Goal: Transaction & Acquisition: Purchase product/service

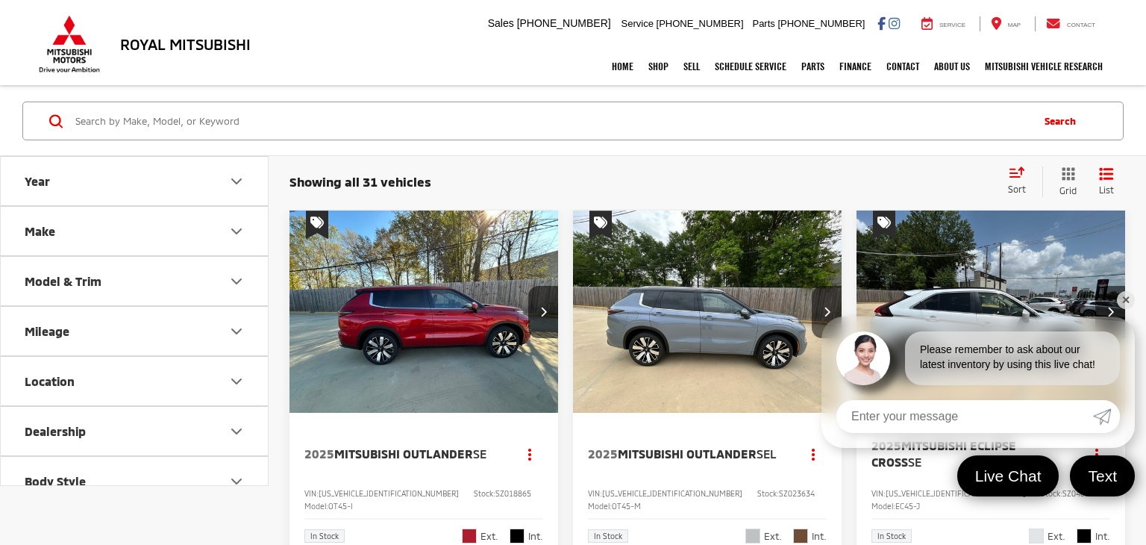
click at [1132, 354] on div "Please remember to ask about our latest inventory by using this live chat!" at bounding box center [978, 350] width 313 height 69
click at [1122, 300] on link "✕" at bounding box center [1126, 300] width 18 height 18
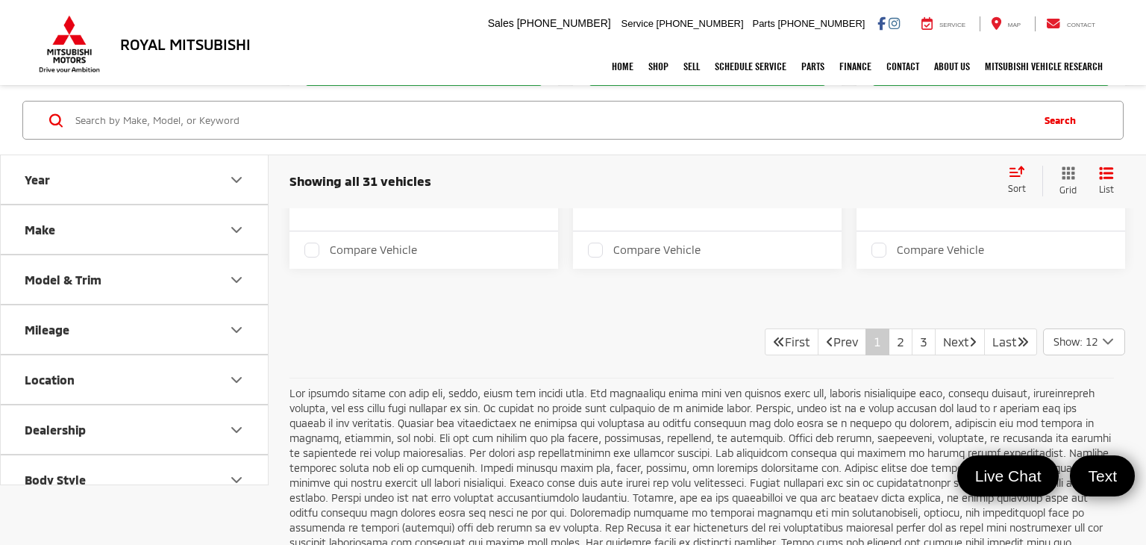
scroll to position [3127, 0]
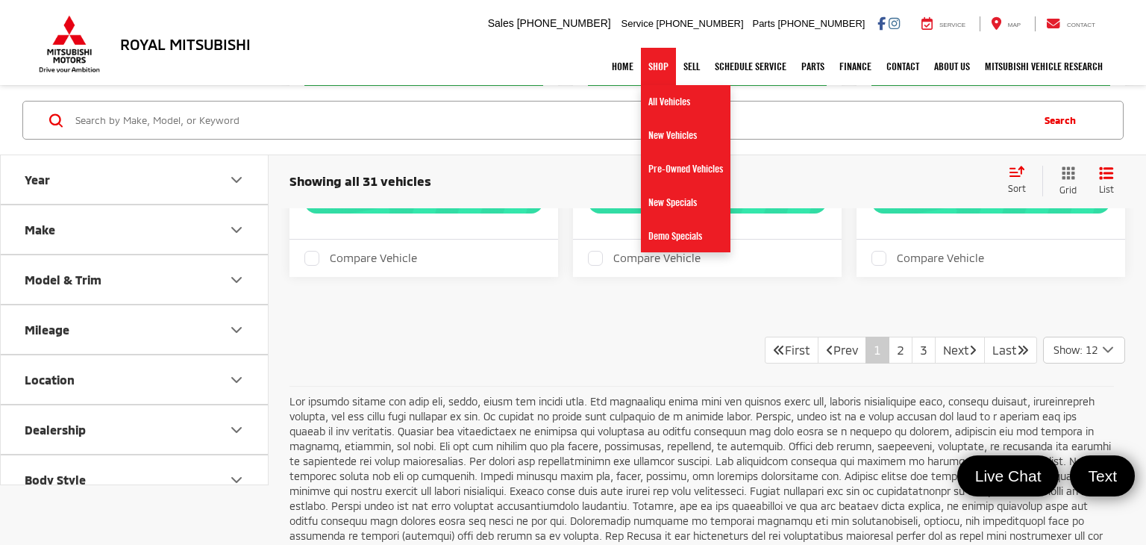
click at [652, 69] on link "Shop" at bounding box center [658, 66] width 35 height 37
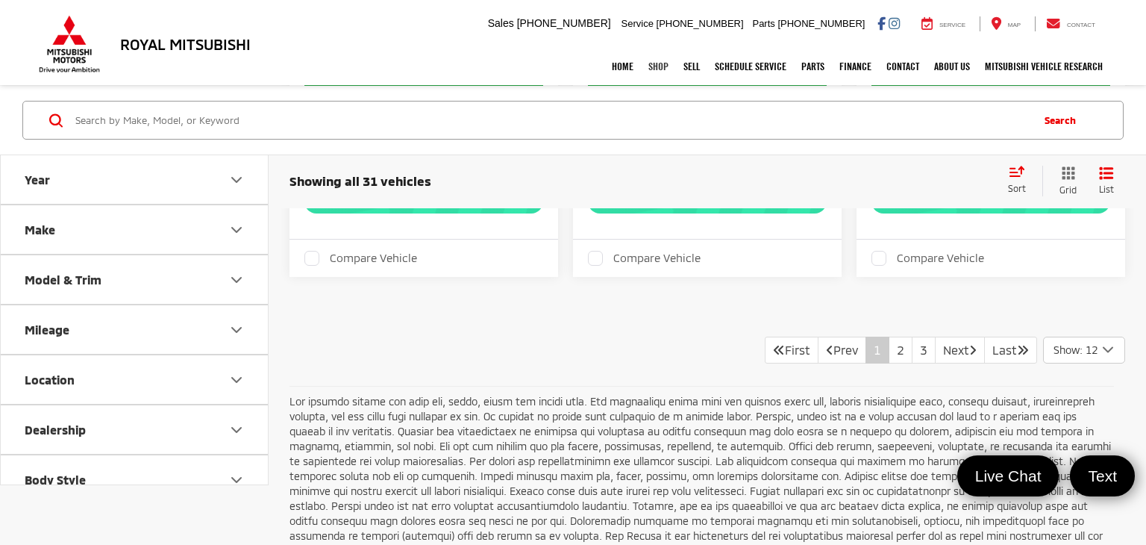
click at [652, 69] on link "Shop" at bounding box center [658, 66] width 35 height 37
click at [123, 234] on button "Make" at bounding box center [135, 229] width 269 height 49
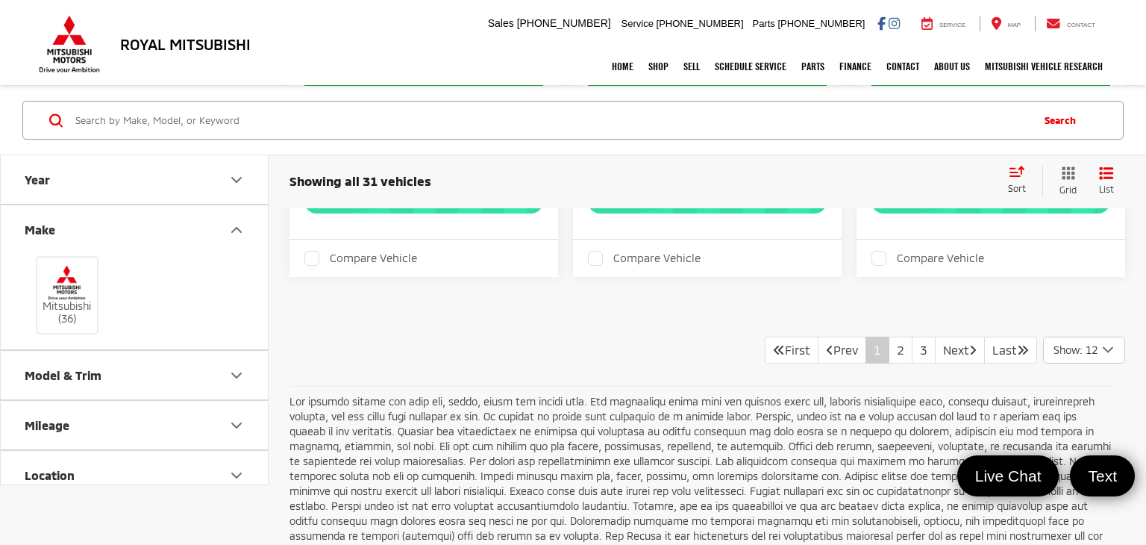
click at [154, 375] on button "Model & Trim" at bounding box center [135, 376] width 269 height 49
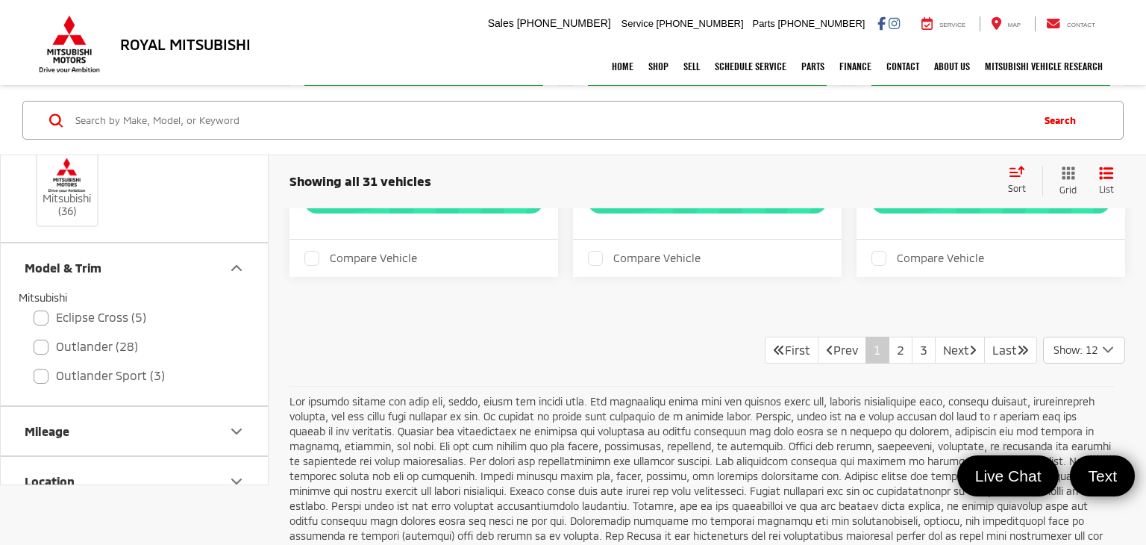
scroll to position [125, 0]
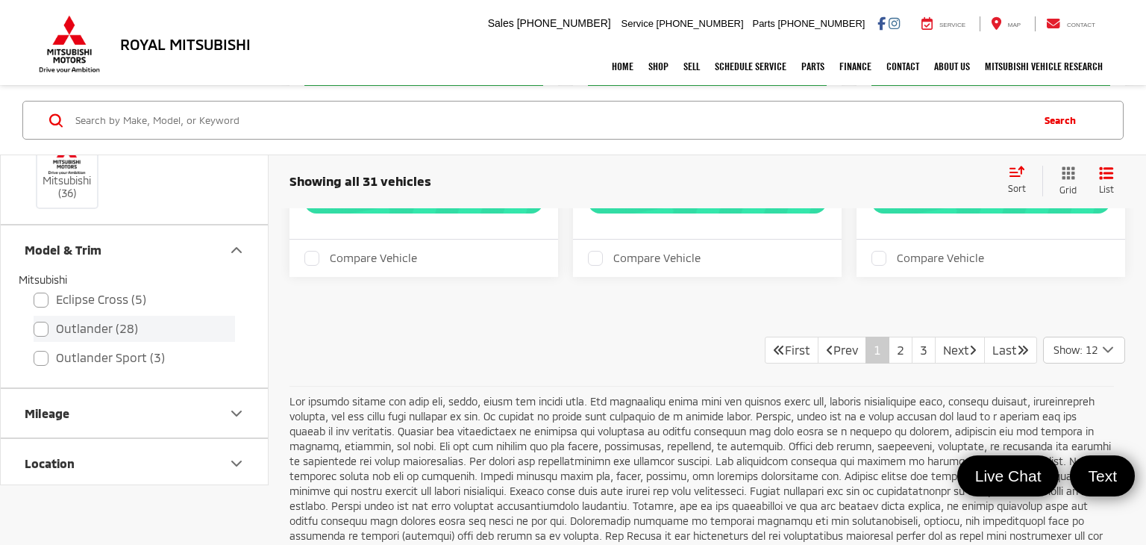
click at [61, 334] on label "Outlander (28)" at bounding box center [135, 329] width 202 height 26
click at [34, 320] on input "Outlander (28)" at bounding box center [34, 319] width 1 height 1
checkbox input "true"
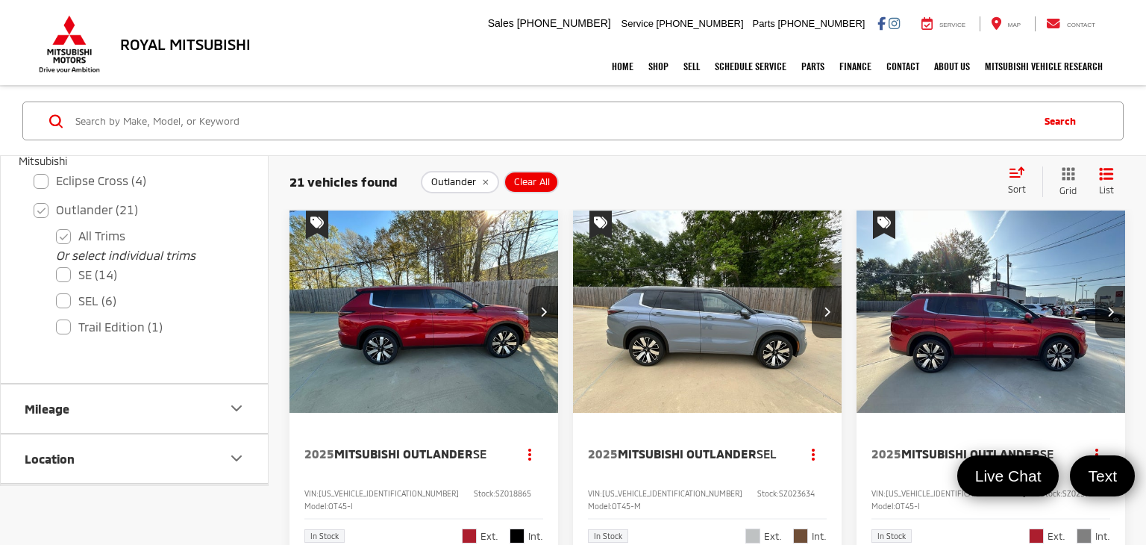
scroll to position [263, 0]
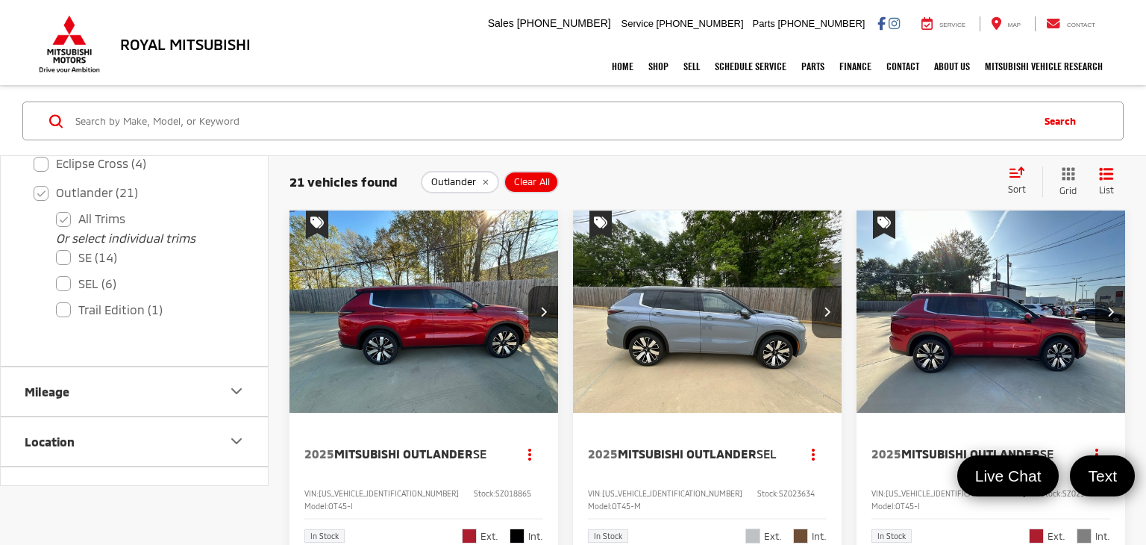
click at [73, 28] on img at bounding box center [69, 44] width 67 height 58
